Goal: Task Accomplishment & Management: Use online tool/utility

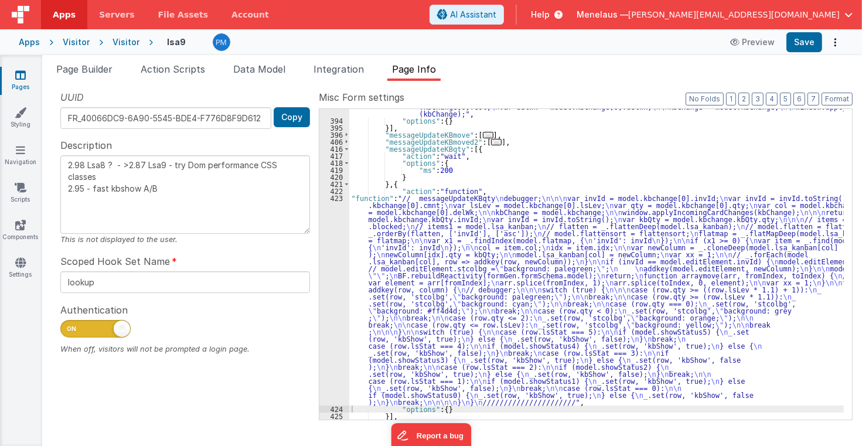
scroll to position [372, 0]
click at [763, 97] on button "3" at bounding box center [758, 99] width 12 height 13
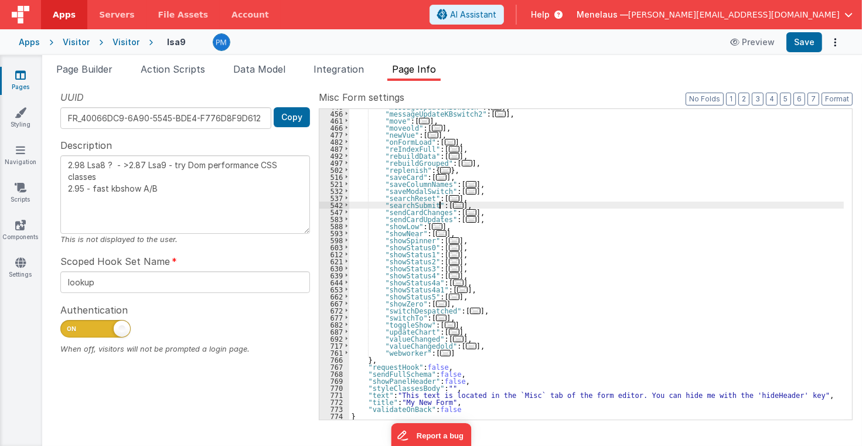
click at [453, 205] on span "..." at bounding box center [458, 205] width 11 height 6
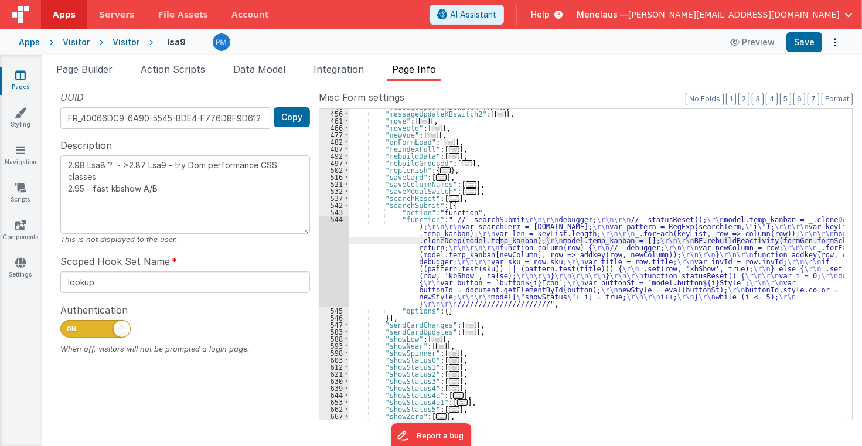
click at [497, 241] on div ""messageUpdateKBswitch" : [ ... ] , "messageUpdateKBswitch2" : [ ... ] , "move"…" at bounding box center [596, 265] width 495 height 325
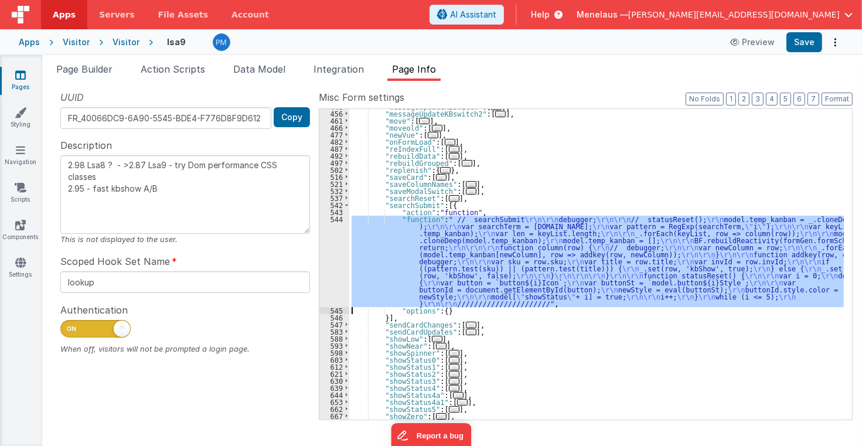
click at [333, 251] on div "544" at bounding box center [334, 261] width 30 height 91
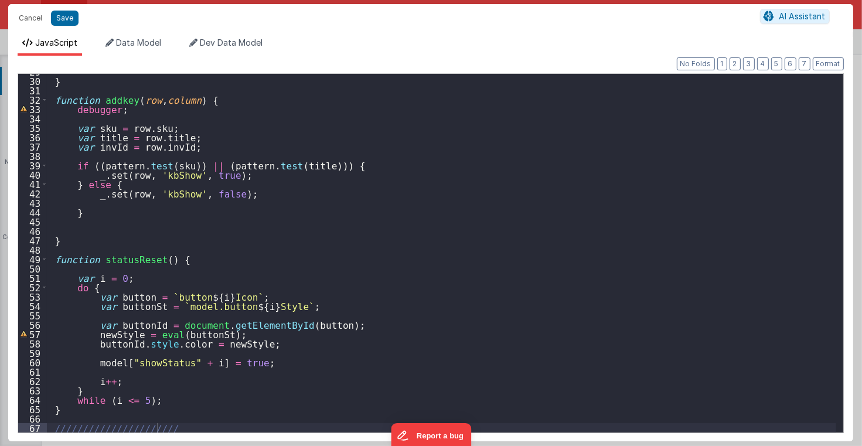
scroll to position [270, 0]
click at [30, 18] on button "Cancel" at bounding box center [30, 18] width 35 height 16
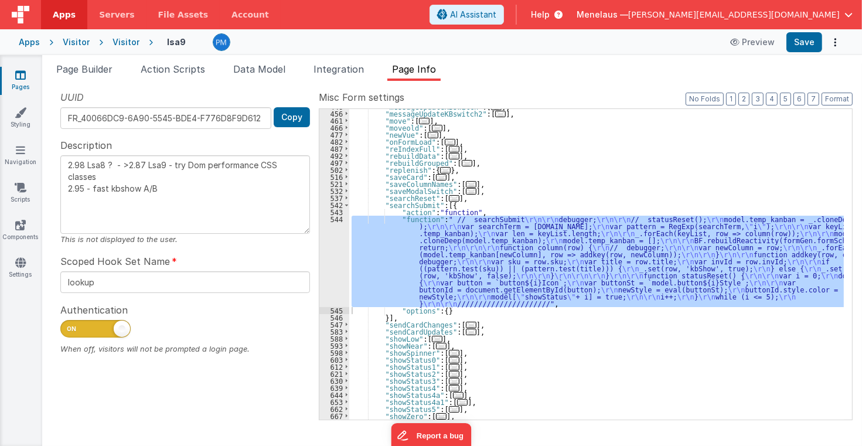
click at [333, 266] on div "544" at bounding box center [334, 261] width 30 height 91
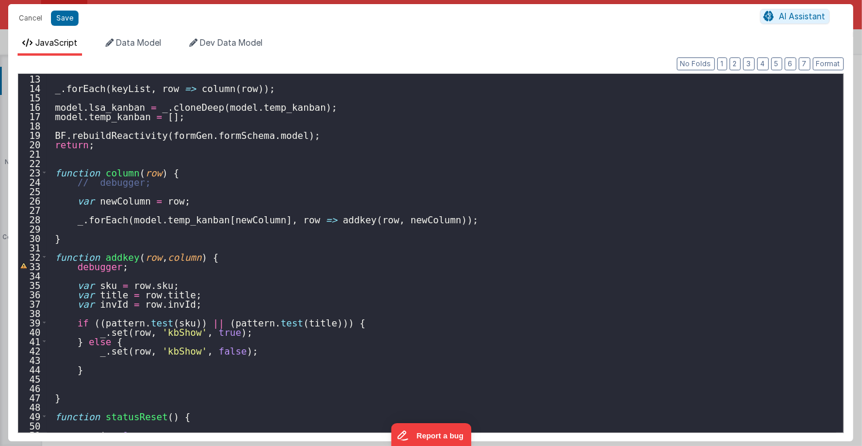
scroll to position [169, 0]
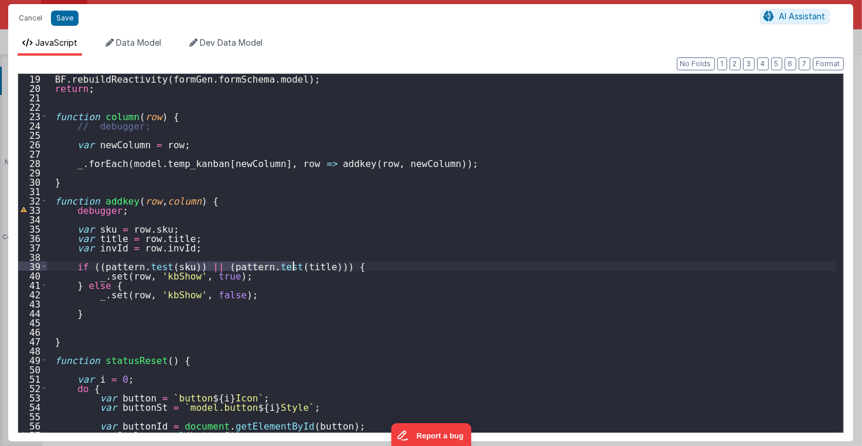
drag, startPoint x: 185, startPoint y: 267, endPoint x: 292, endPoint y: 266, distance: 107.3
click at [292, 266] on div "BF . rebuildReactivity ( formGen . formSchema . model ) ; return ; function col…" at bounding box center [442, 262] width 790 height 377
click at [292, 266] on div "BF . rebuildReactivity ( formGen . formSchema . model ) ; return ; function col…" at bounding box center [442, 253] width 790 height 359
click at [383, 266] on div "BF . rebuildReactivity ( formGen . formSchema . model ) ; return ; function col…" at bounding box center [442, 262] width 790 height 377
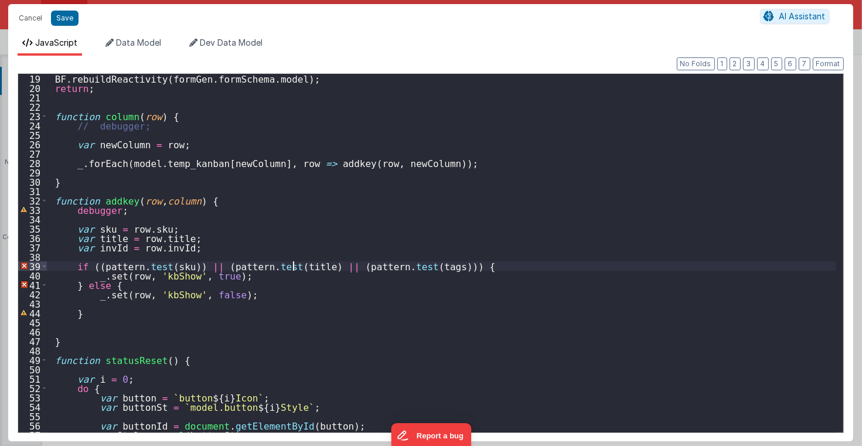
click at [294, 267] on div "BF . rebuildReactivity ( formGen . formSchema . model ) ; return ; function col…" at bounding box center [442, 262] width 790 height 377
type textarea "2.98 Lsa8 ? - >2.87 Lsa9 - try Dom performance CSS classes 2.95 - fast kbshow A…"
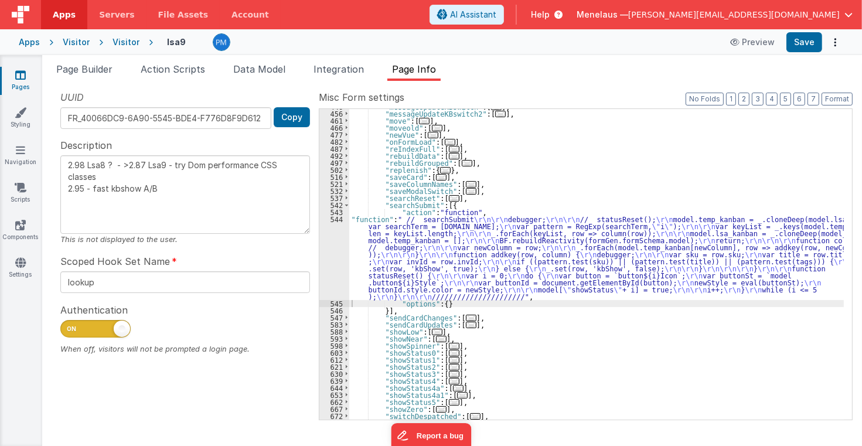
scroll to position [351, 0]
click at [474, 250] on div ""messageUpdateKBswitch" : [ ... ] , "messageUpdateKBswitch2" : [ ... ] , "move"…" at bounding box center [596, 265] width 495 height 325
click at [328, 257] on div "544" at bounding box center [334, 258] width 30 height 84
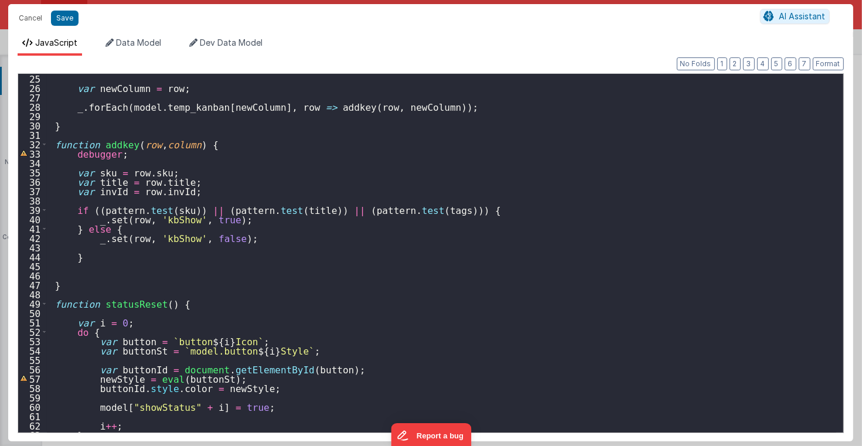
scroll to position [270, 0]
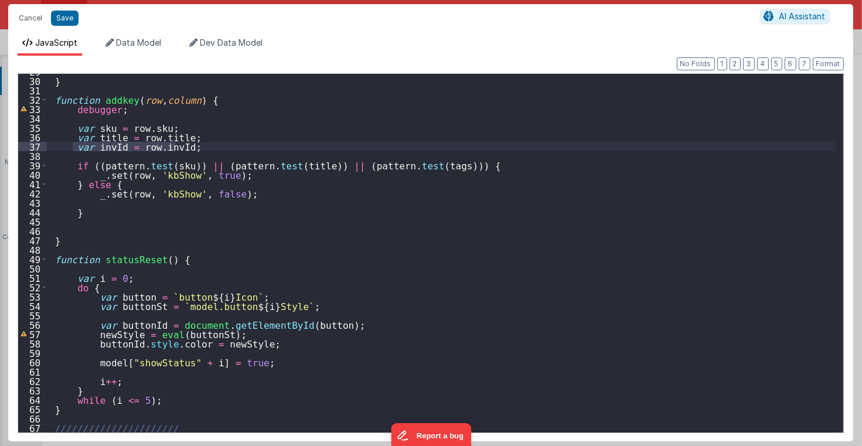
drag, startPoint x: 74, startPoint y: 147, endPoint x: 182, endPoint y: 145, distance: 107.9
click at [182, 145] on div "} function addkey ( row , column ) { debugger ; var sku = row . sku ; var title…" at bounding box center [442, 255] width 790 height 377
click at [182, 145] on div "} function addkey ( row , column ) { debugger ; var sku = row . sku ; var title…" at bounding box center [442, 253] width 790 height 359
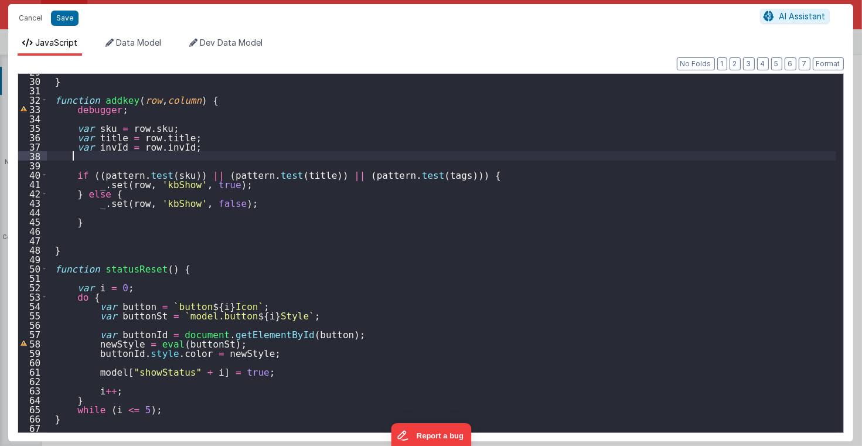
paste textarea
click at [105, 157] on div "} function addkey ( row , column ) { debugger ; var sku = row . sku ; var title…" at bounding box center [442, 255] width 790 height 377
click at [151, 154] on div "} function addkey ( row , column ) { debugger ; var sku = row . sku ; var title…" at bounding box center [442, 255] width 790 height 377
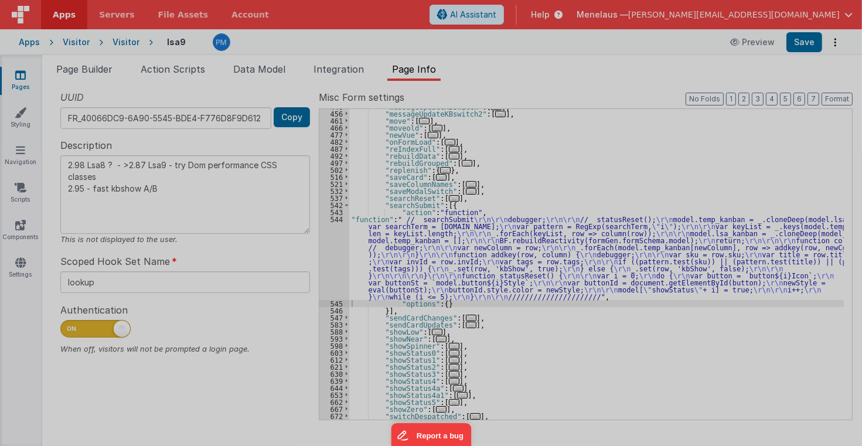
type textarea "2.98 Lsa8 ? - >2.87 Lsa9 - try Dom performance CSS classes 2.95 - fast kbshow A…"
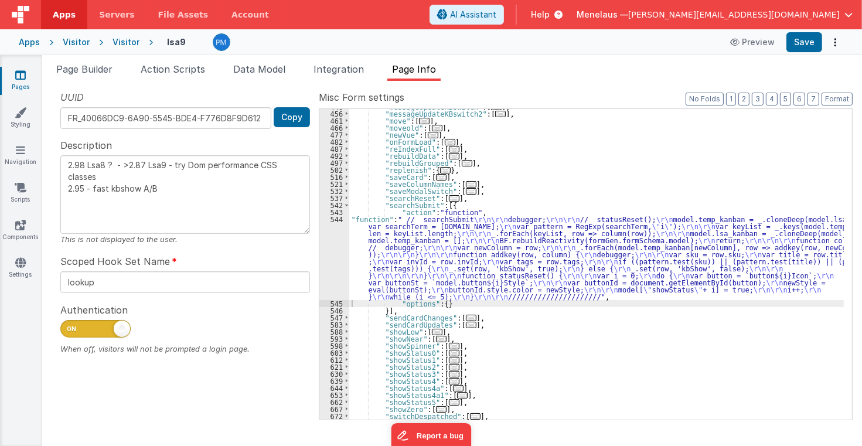
click at [464, 256] on div ""messageUpdateKBswitch" : [ ... ] , "messageUpdateKBswitch2" : [ ... ] , "move"…" at bounding box center [596, 265] width 495 height 325
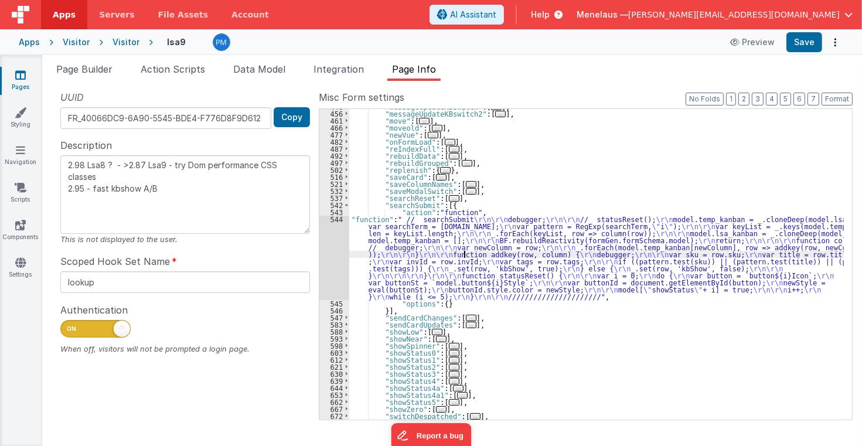
click at [331, 257] on div "544" at bounding box center [334, 258] width 30 height 84
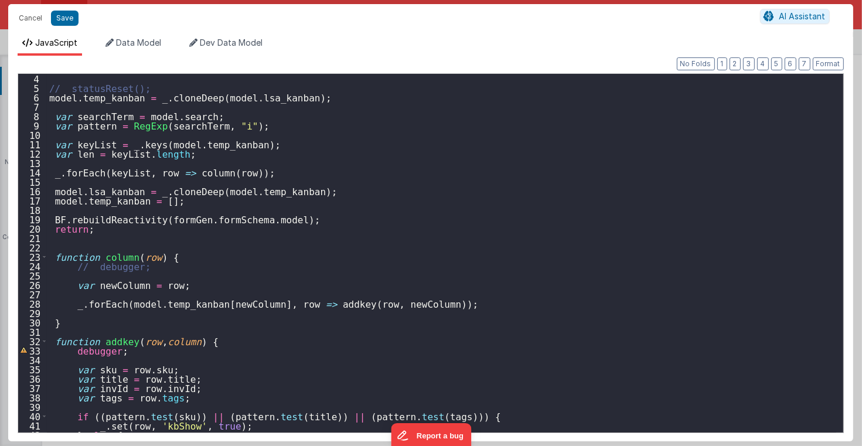
scroll to position [84, 0]
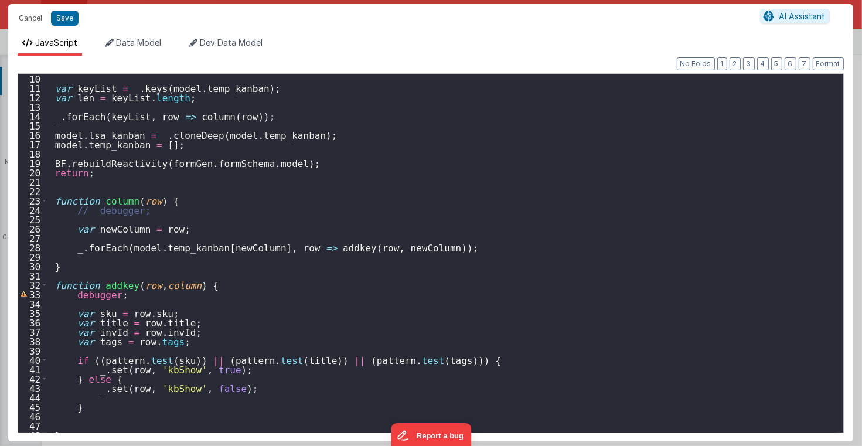
click at [403, 359] on div "var keyList = _ . keys ( model . temp_kanban ) ; var len = keyList . length ; _…" at bounding box center [442, 262] width 790 height 377
click at [411, 361] on div "var keyList = _ . keys ( model . temp_kanban ) ; var len = keyList . length ; _…" at bounding box center [442, 262] width 790 height 377
click at [90, 361] on div "var keyList = _ . keys ( model . temp_kanban ) ; var len = keyList . length ; _…" at bounding box center [442, 262] width 790 height 377
click at [358, 387] on div "var keyList = _ . keys ( model . temp_kanban ) ; var len = keyList . length ; _…" at bounding box center [442, 262] width 790 height 377
drag, startPoint x: 30, startPoint y: 18, endPoint x: 108, endPoint y: 38, distance: 79.9
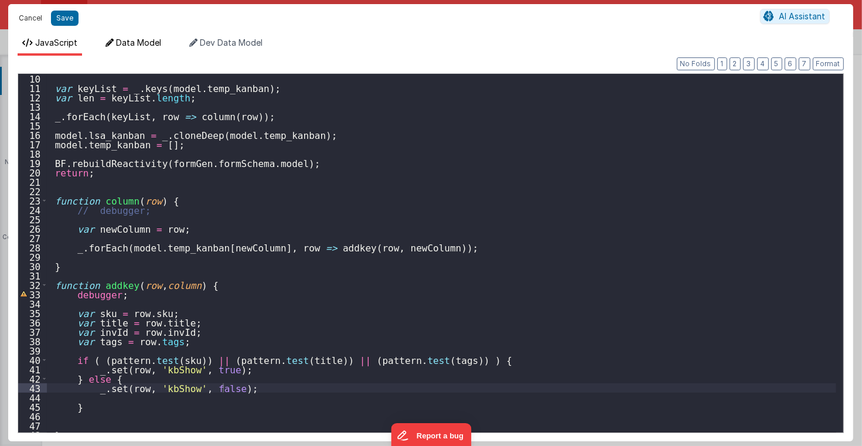
click at [116, 44] on div "Cancel Save AI Assistant JavaScript Data Model Dev Data Model Format 7 6 5 4 3 …" at bounding box center [430, 222] width 845 height 437
click at [67, 21] on button "Save" at bounding box center [65, 18] width 28 height 15
type textarea "2.98 Lsa8 ? - >2.87 Lsa9 - try Dom performance CSS classes 2.95 - fast kbshow A…"
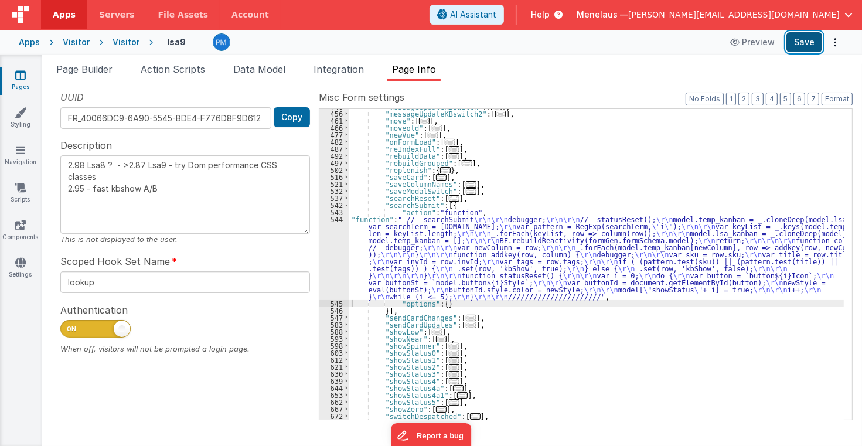
click at [800, 42] on button "Save" at bounding box center [805, 42] width 36 height 20
